Goal: Communication & Community: Ask a question

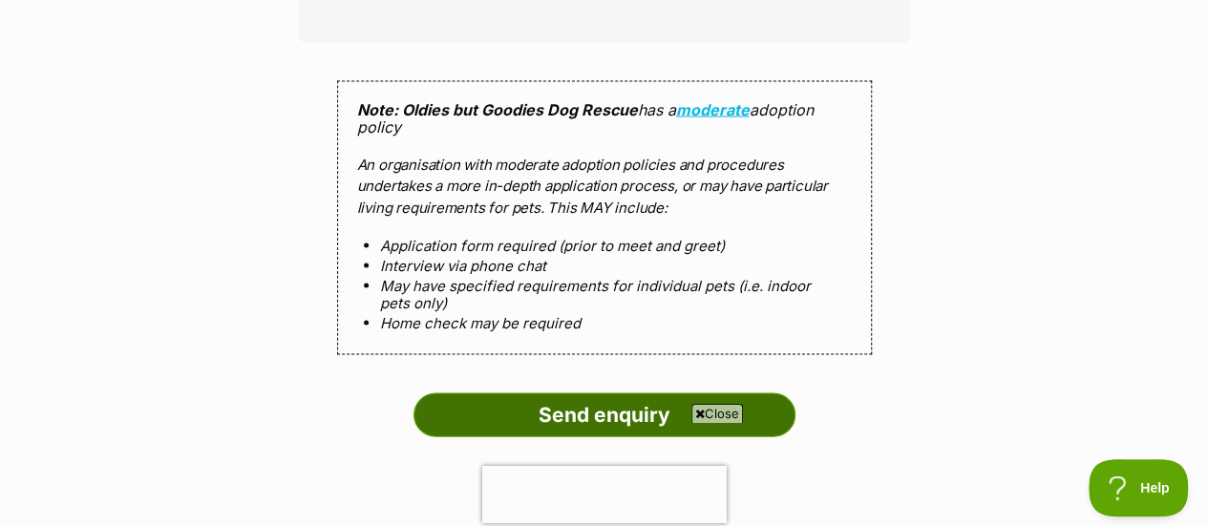
click at [474, 394] on input "Send enquiry" at bounding box center [605, 416] width 382 height 44
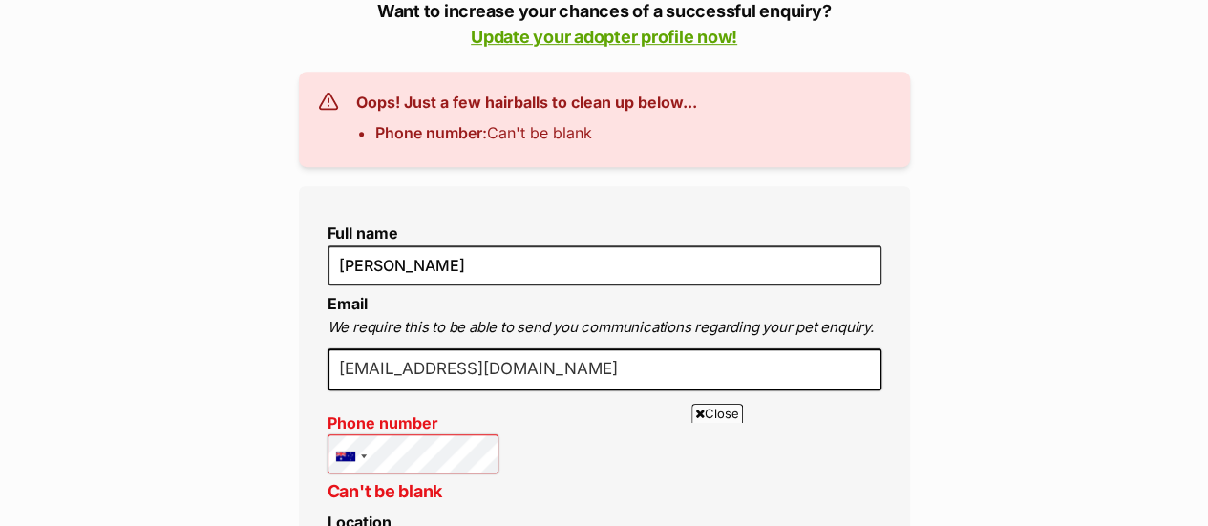
scroll to position [573, 0]
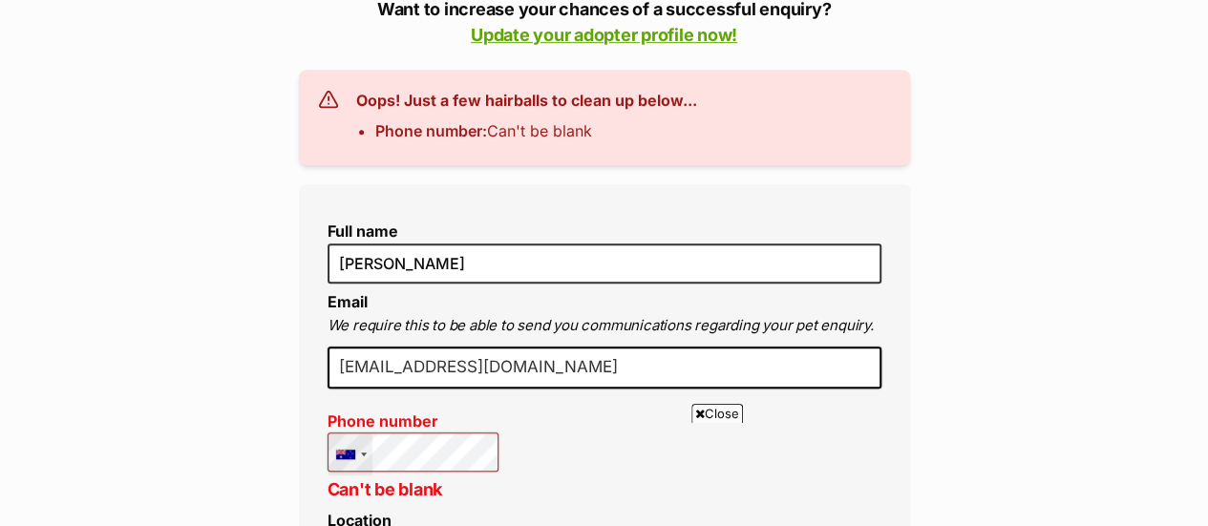
click at [365, 434] on div at bounding box center [351, 455] width 44 height 42
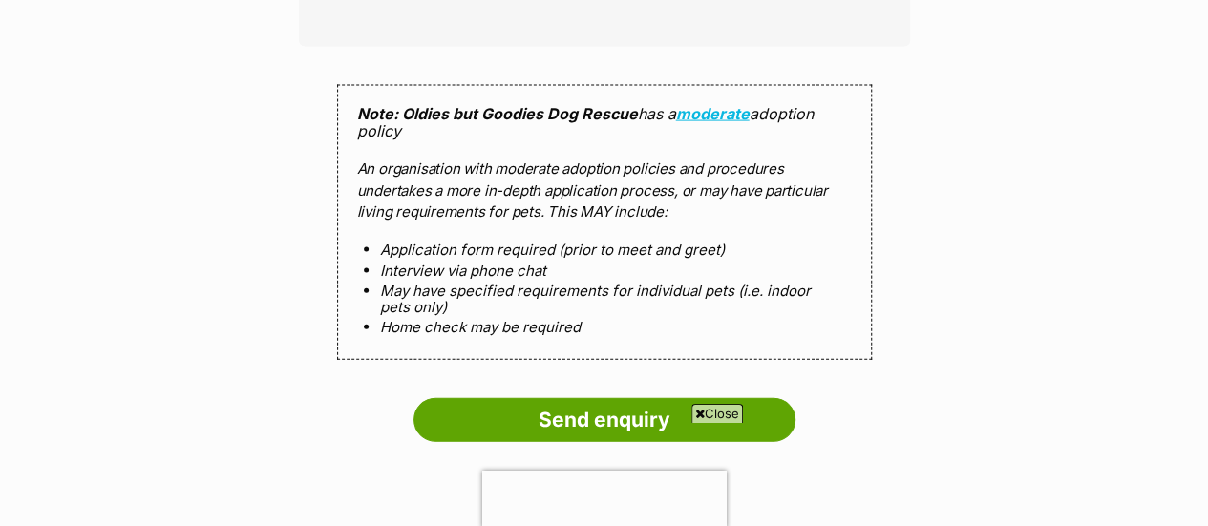
scroll to position [2080, 0]
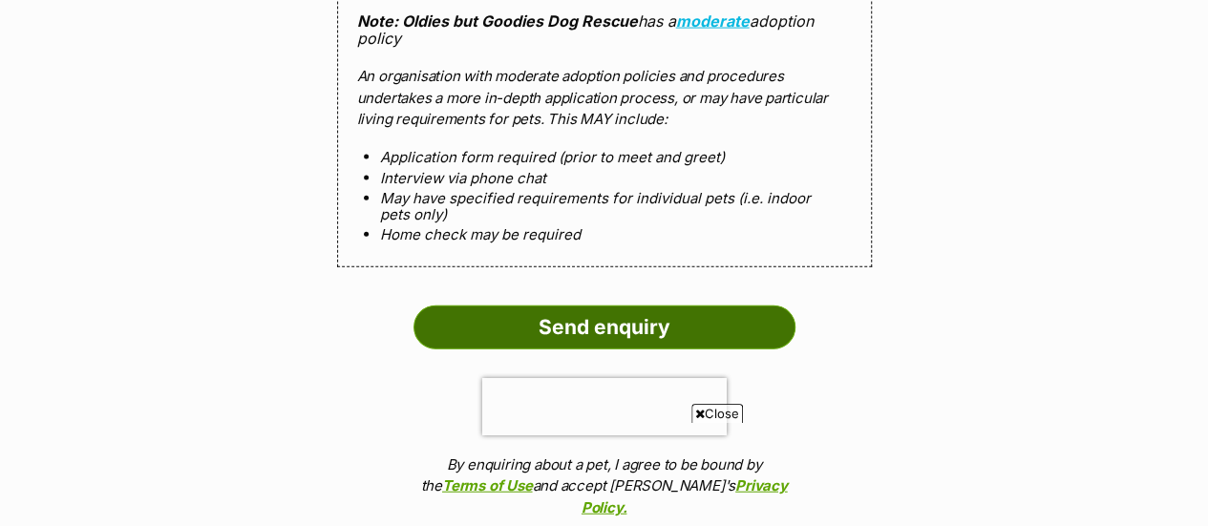
click at [525, 306] on input "Send enquiry" at bounding box center [605, 328] width 382 height 44
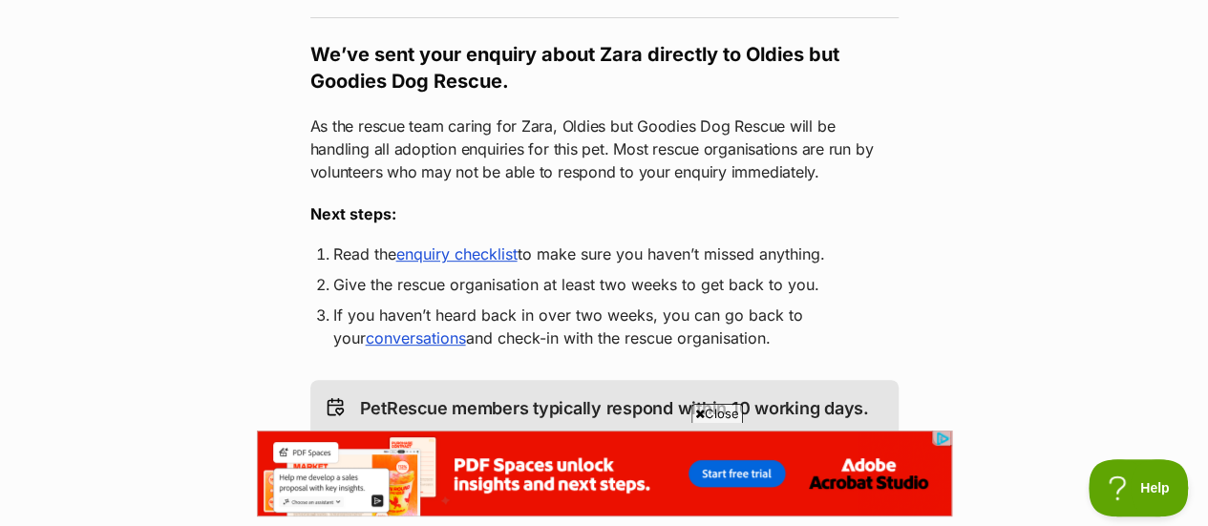
click at [460, 245] on link "enquiry checklist" at bounding box center [456, 254] width 121 height 19
